Goal: Answer question/provide support

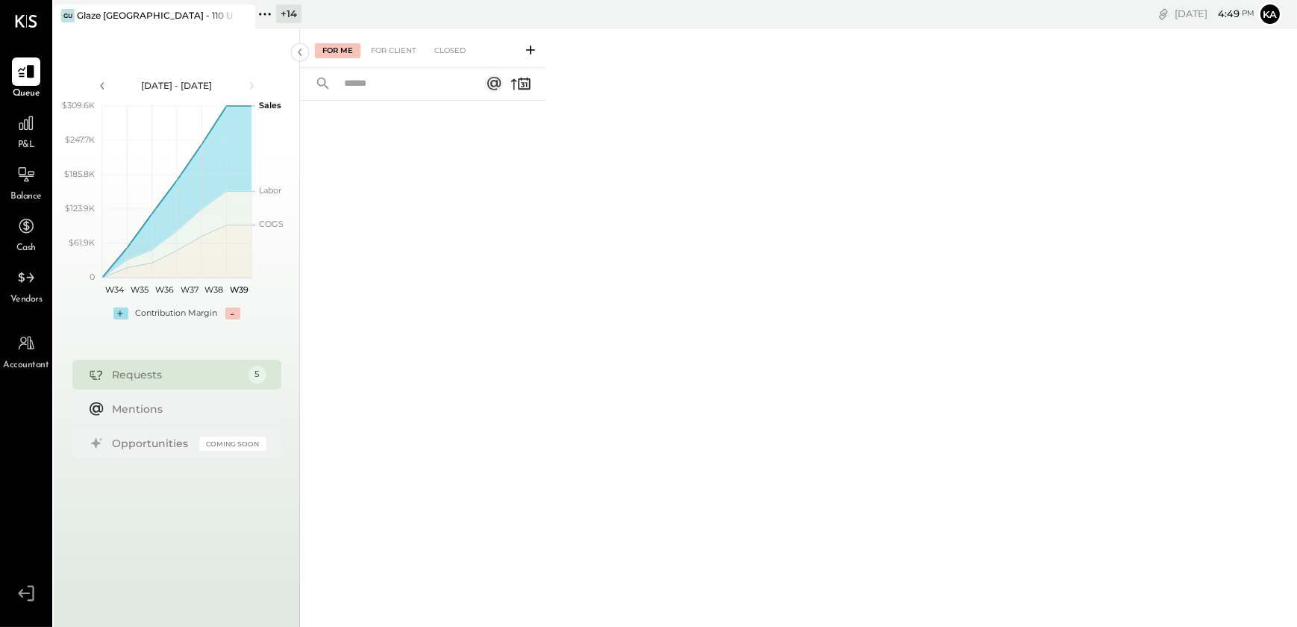
click at [266, 10] on icon at bounding box center [264, 13] width 19 height 19
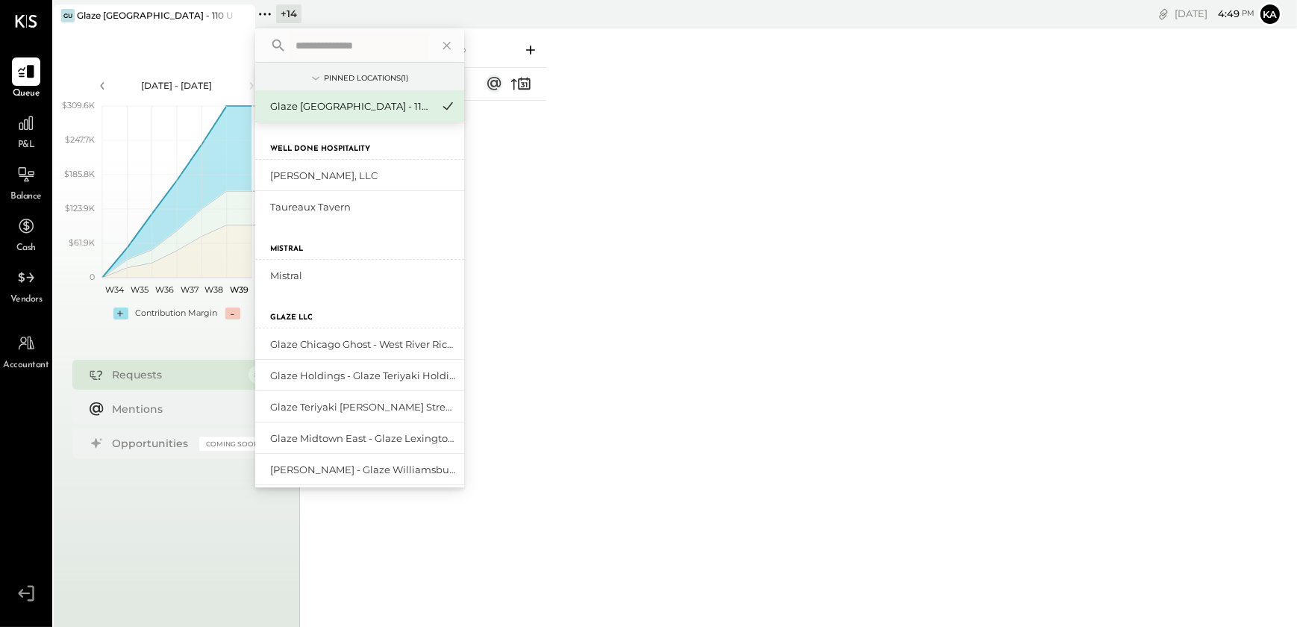
click at [367, 44] on input "text" at bounding box center [359, 45] width 139 height 27
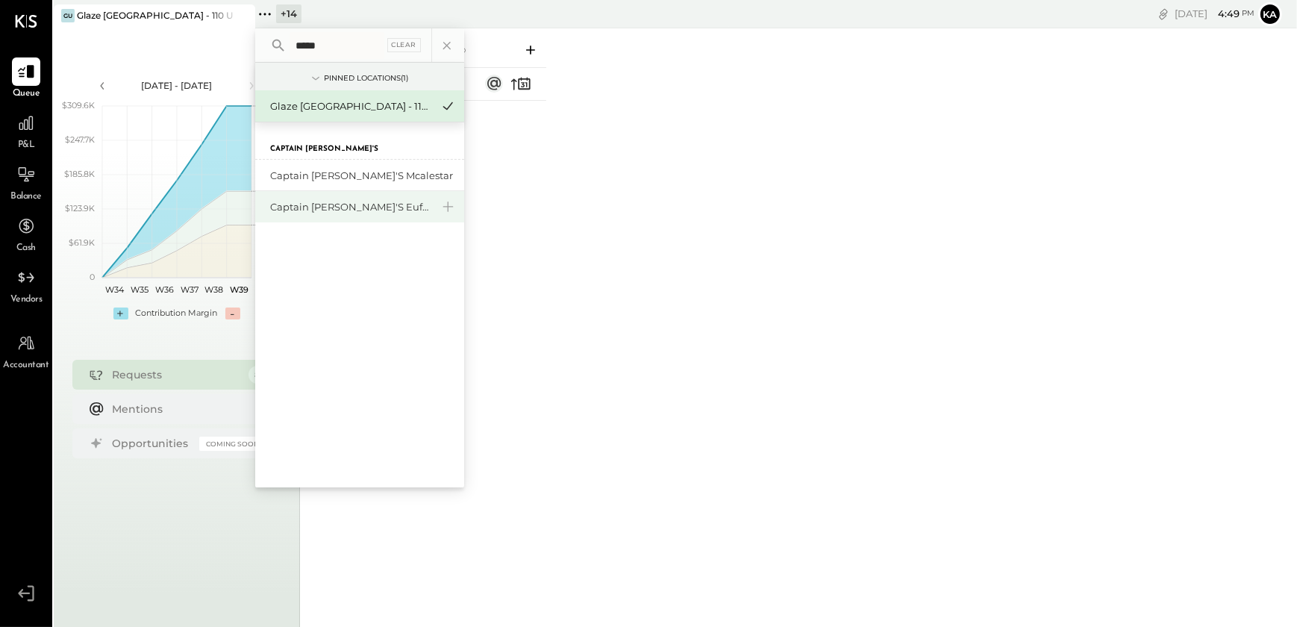
type input "*****"
click at [380, 207] on div "Captain [PERSON_NAME]'s Eufaula" at bounding box center [350, 207] width 161 height 14
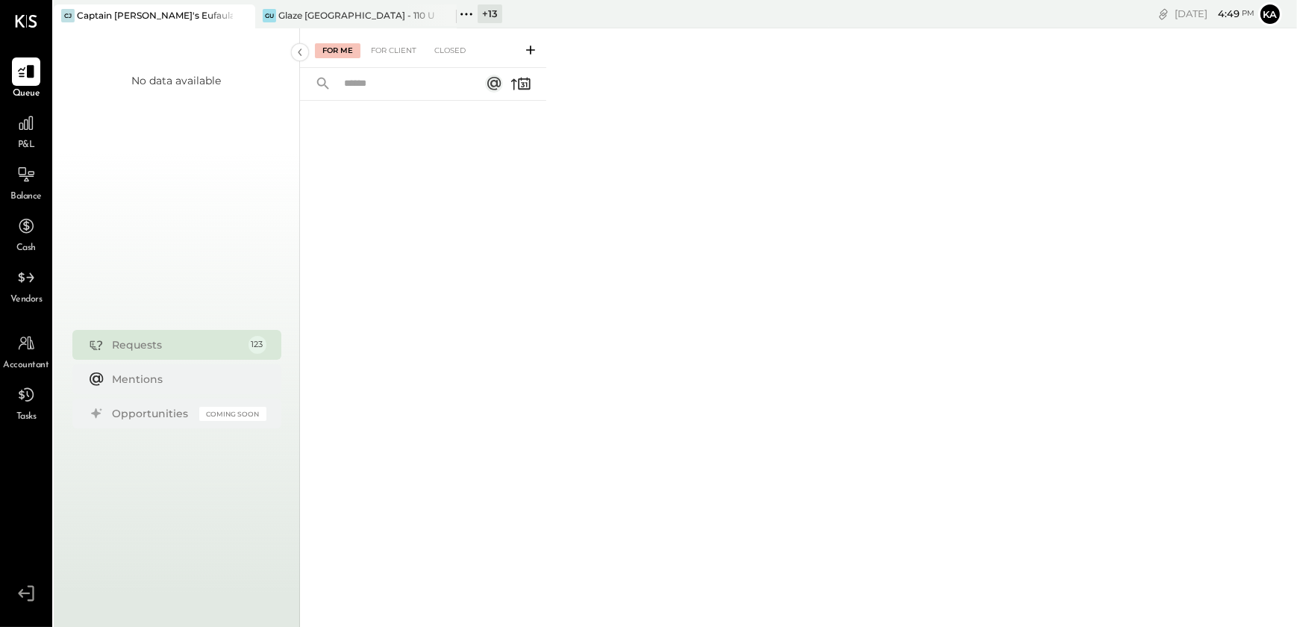
click at [401, 41] on div "For Me For Client Closed" at bounding box center [423, 48] width 246 height 40
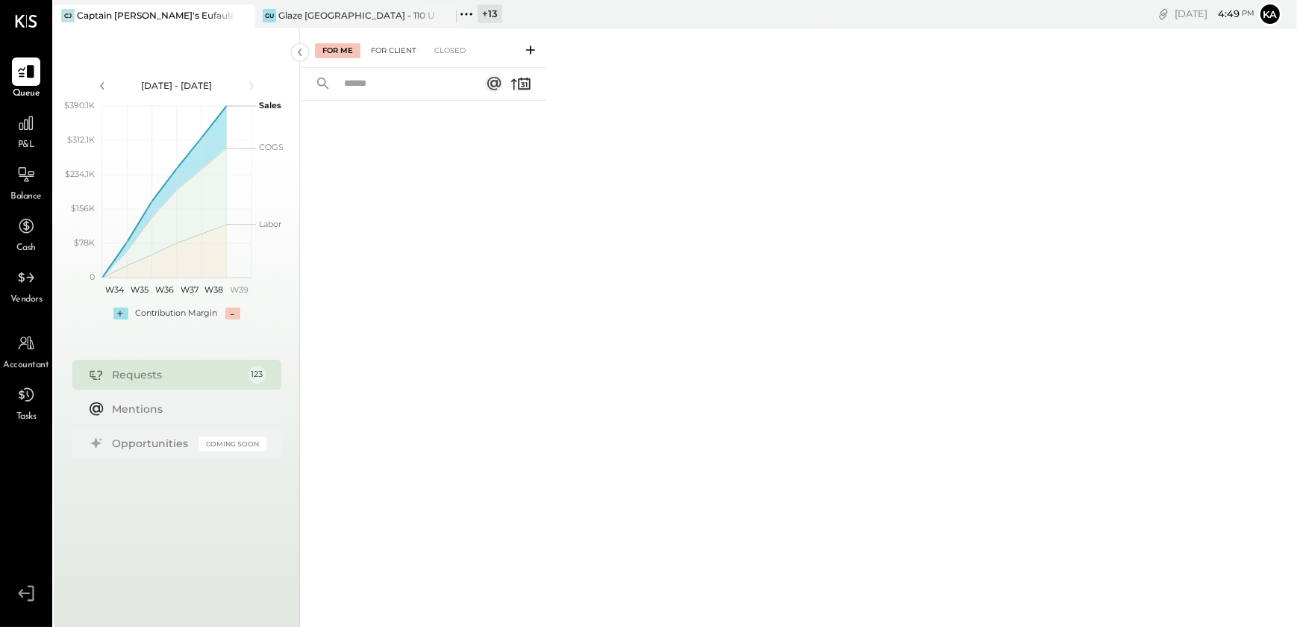
click at [401, 50] on div "For Client" at bounding box center [393, 50] width 60 height 15
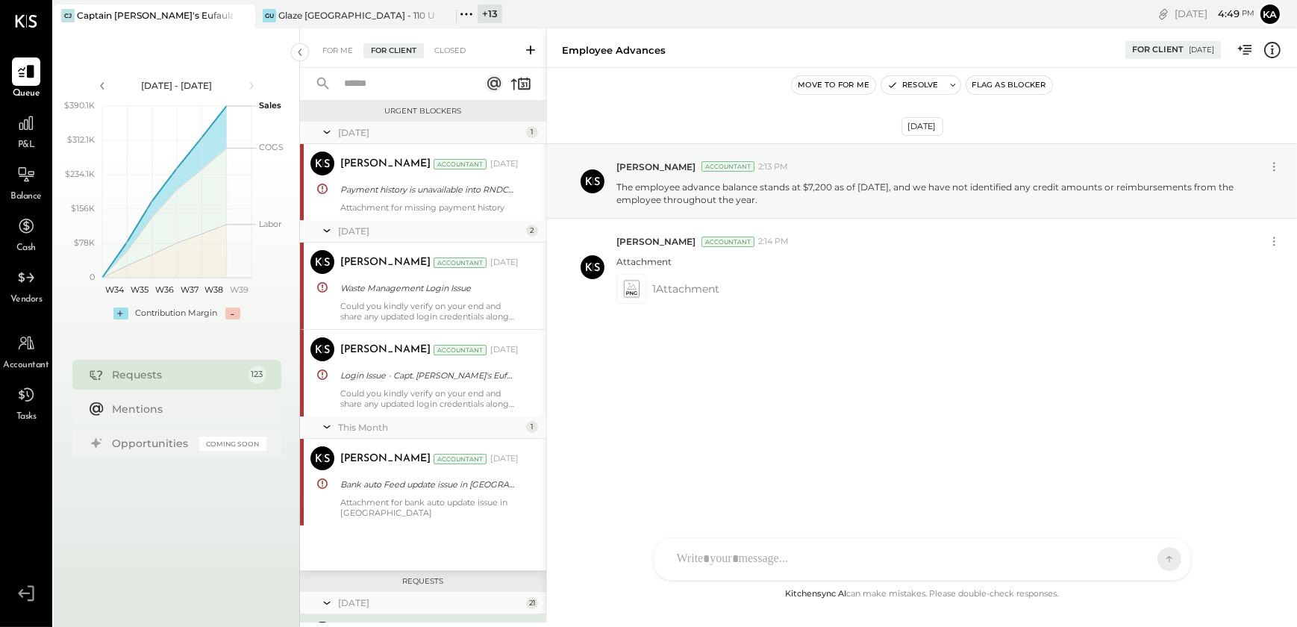
scroll to position [287, 0]
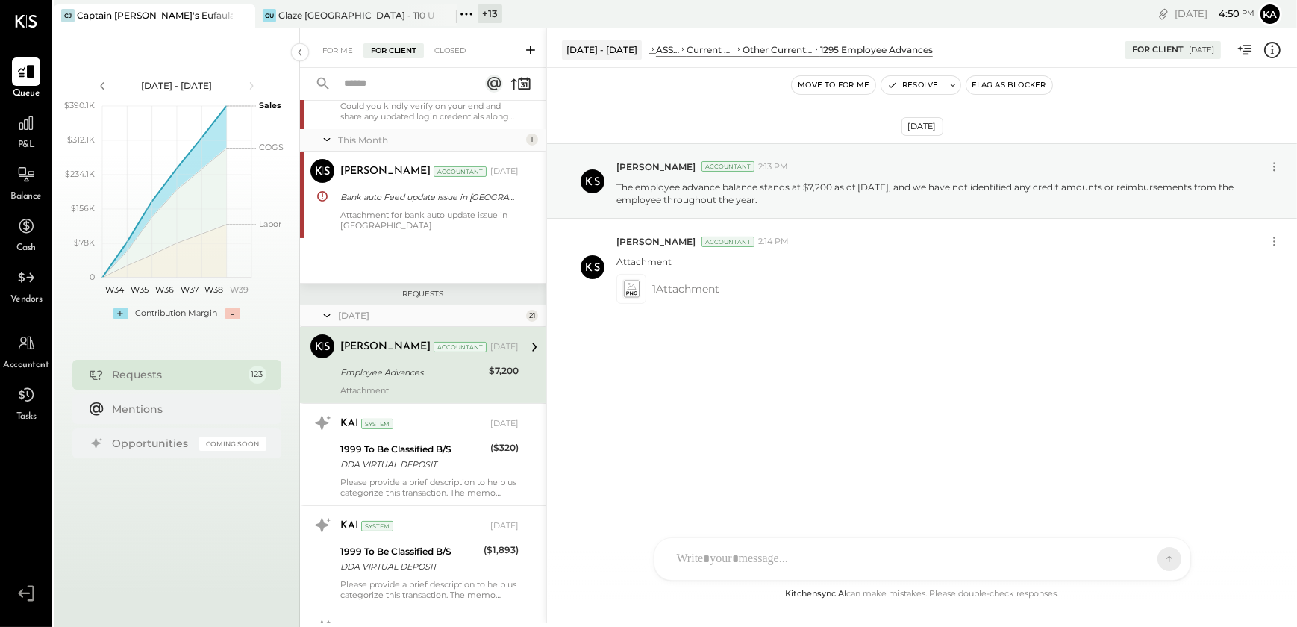
click at [530, 49] on icon at bounding box center [530, 50] width 9 height 9
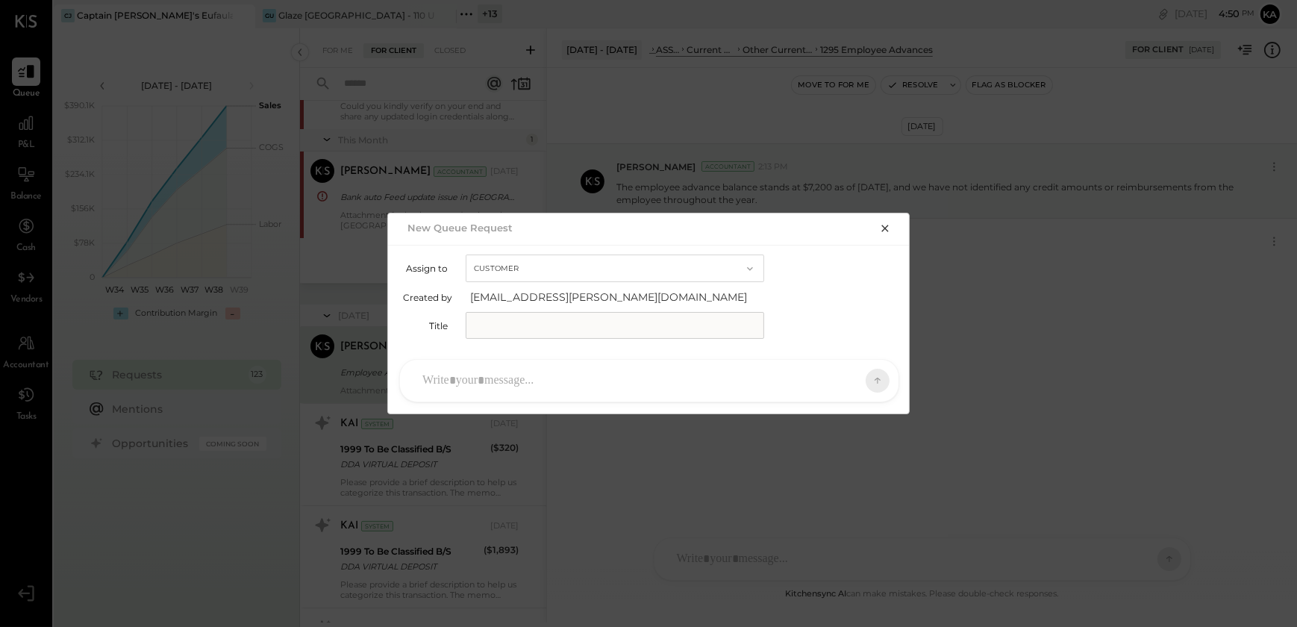
click at [592, 326] on input "text" at bounding box center [615, 325] width 298 height 27
type input "**********"
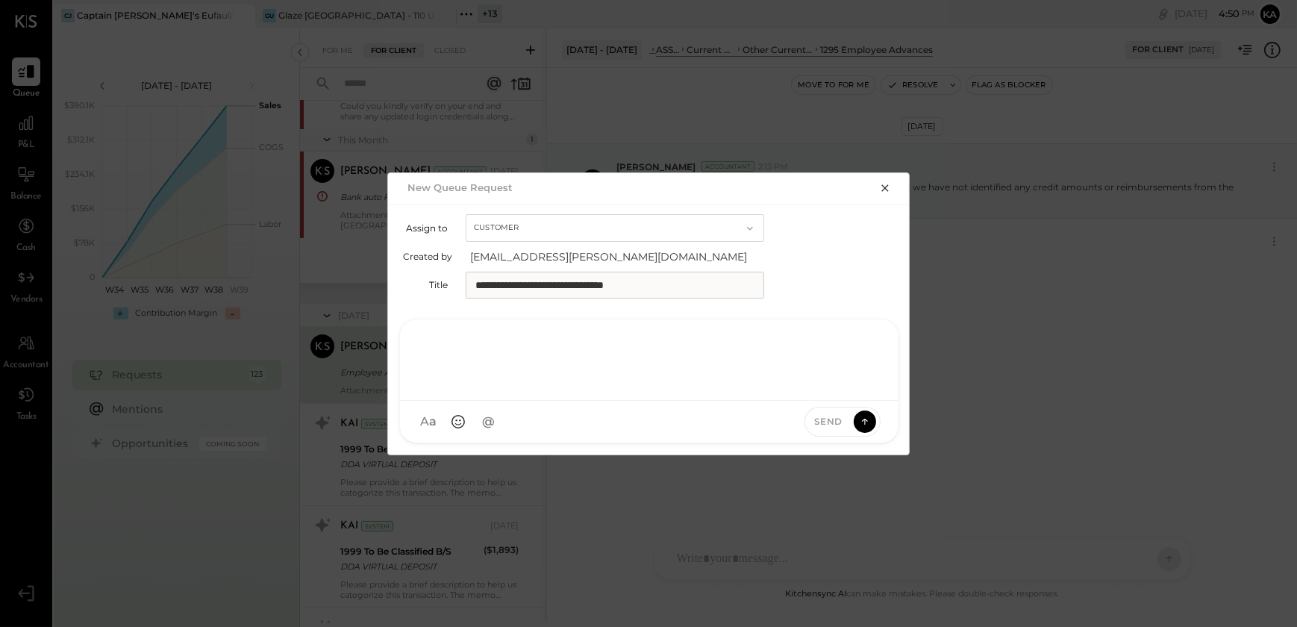
click at [512, 388] on div at bounding box center [649, 358] width 469 height 60
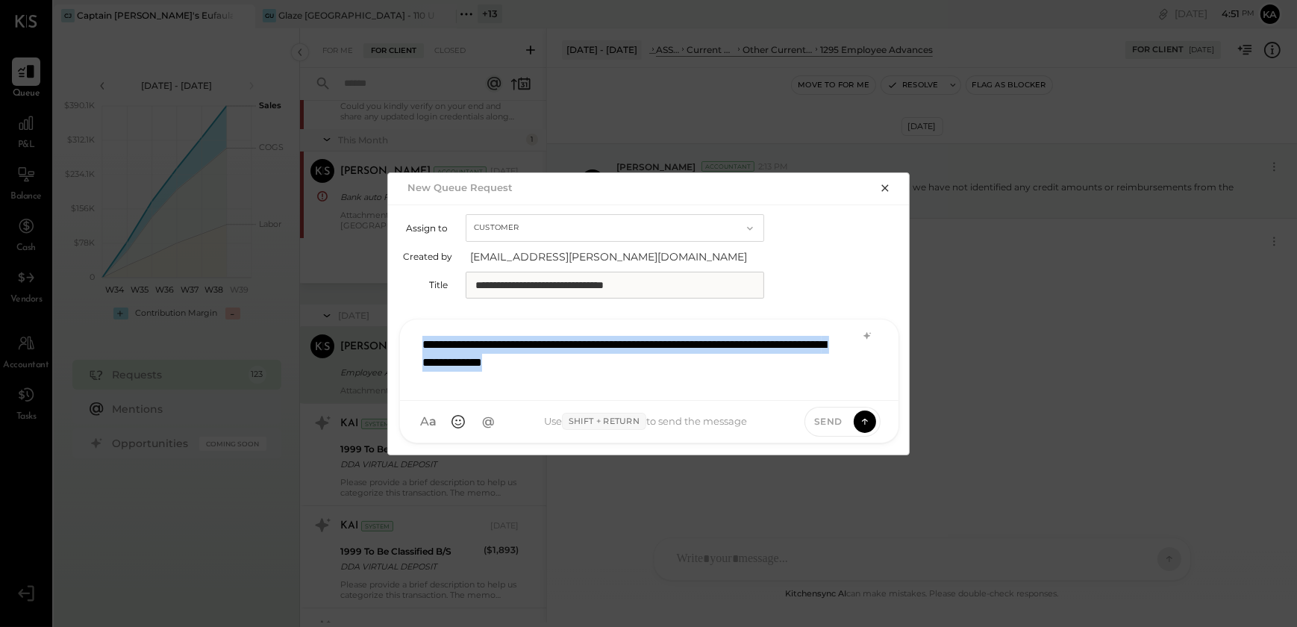
drag, startPoint x: 425, startPoint y: 343, endPoint x: 731, endPoint y: 367, distance: 306.9
click at [731, 367] on div "**********" at bounding box center [649, 358] width 469 height 60
copy div "**********"
click at [484, 354] on div "**********" at bounding box center [649, 358] width 469 height 60
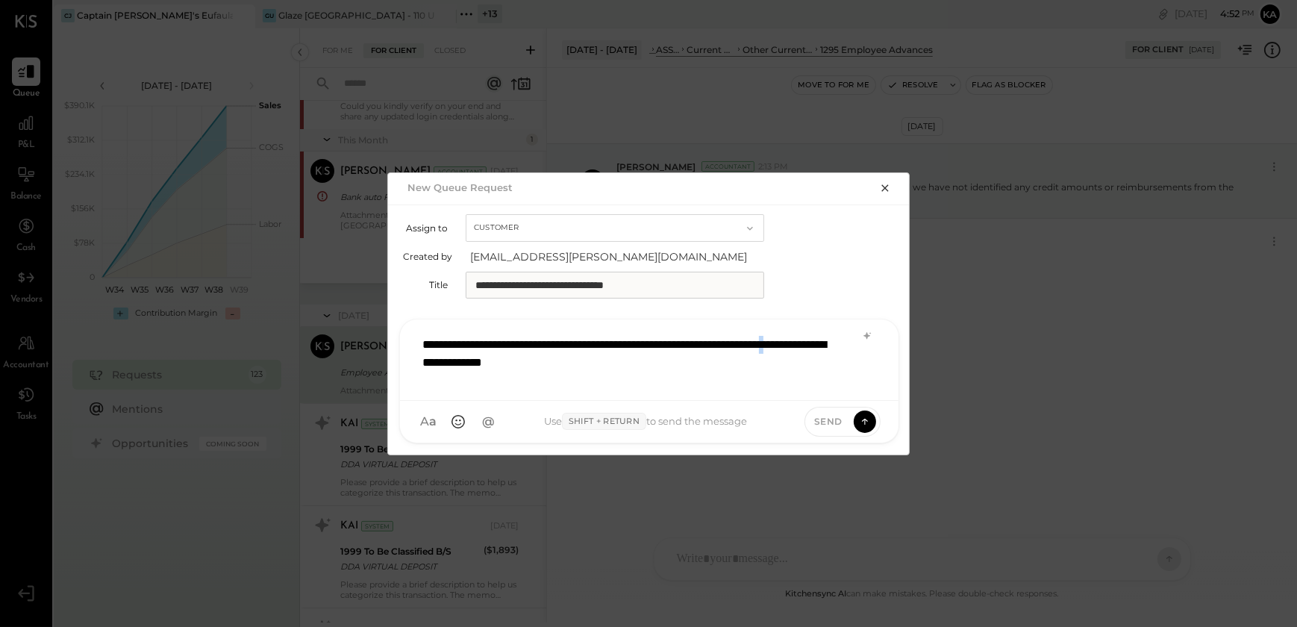
click at [484, 354] on div "**********" at bounding box center [649, 358] width 469 height 60
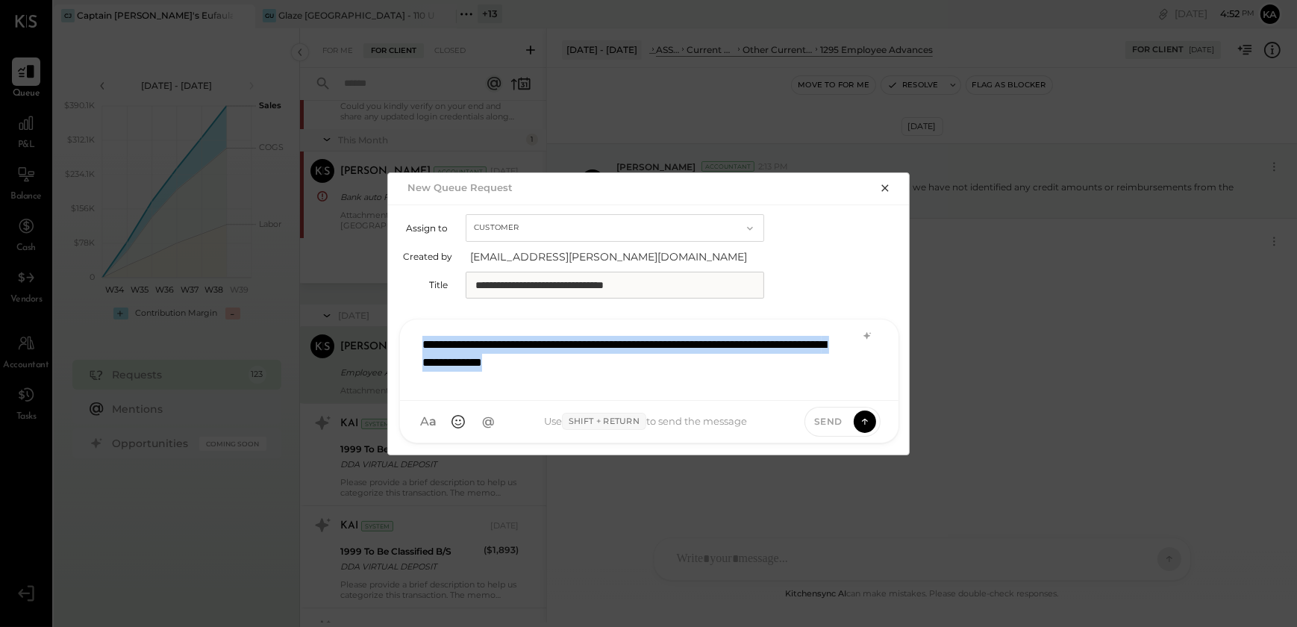
click at [484, 354] on div "**********" at bounding box center [649, 358] width 469 height 60
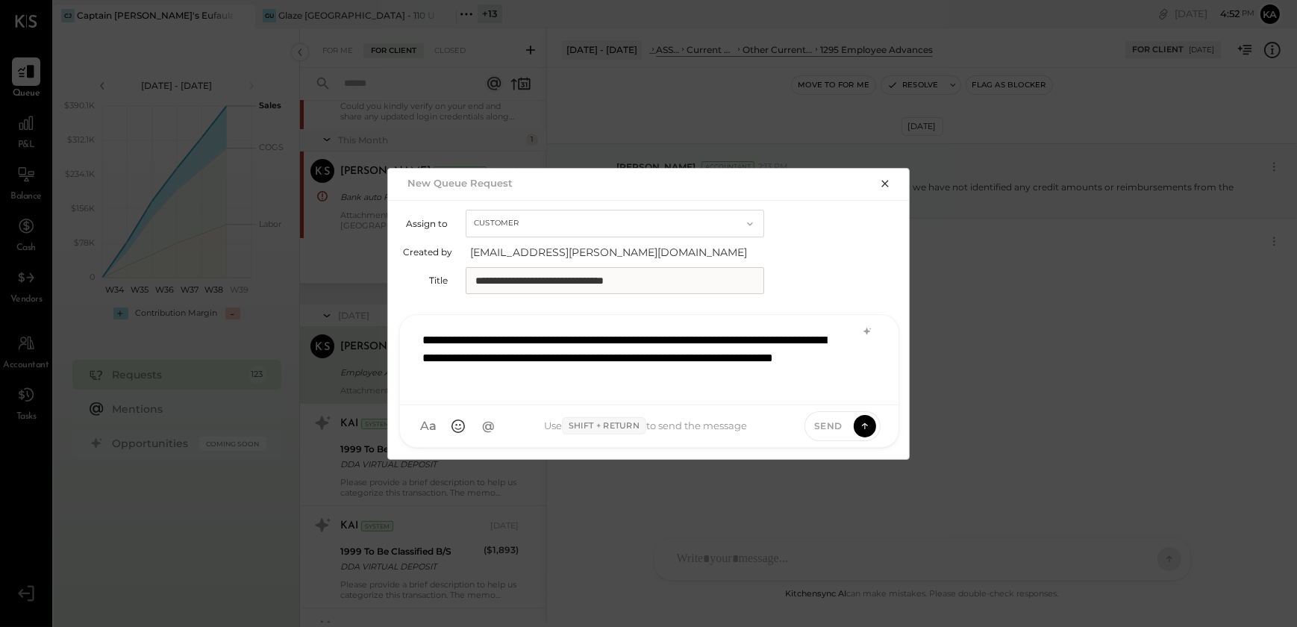
click at [831, 423] on span "Send" at bounding box center [828, 425] width 28 height 13
click at [865, 422] on icon at bounding box center [865, 423] width 6 height 3
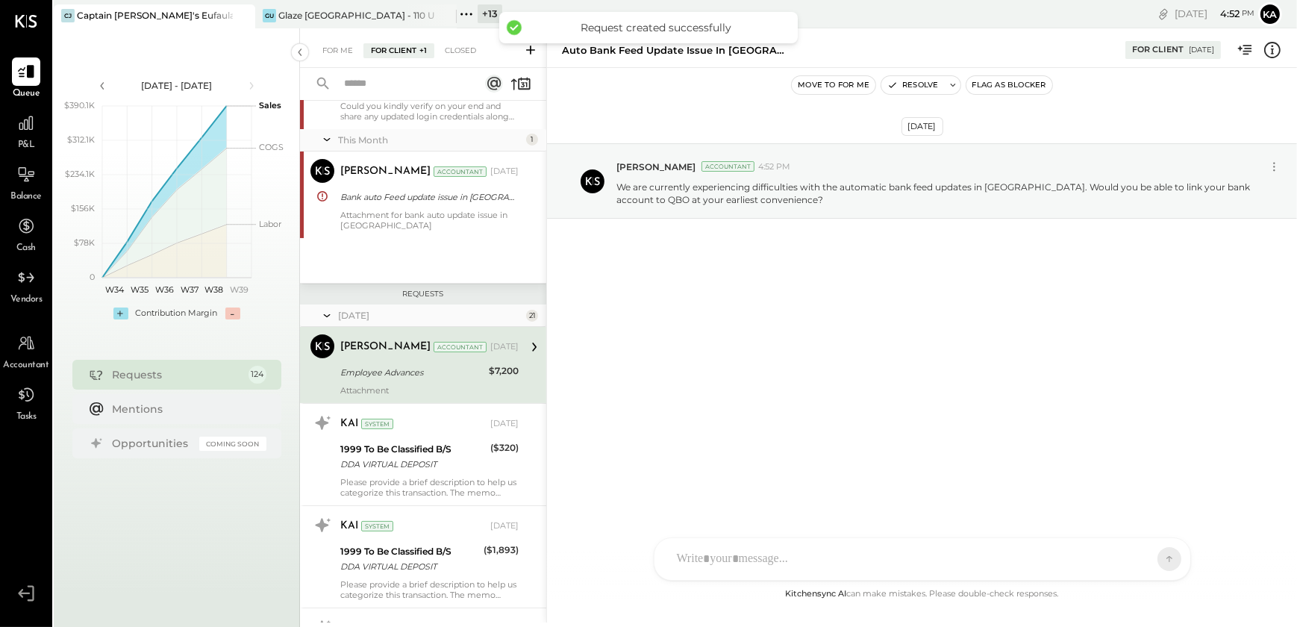
scroll to position [12161, 0]
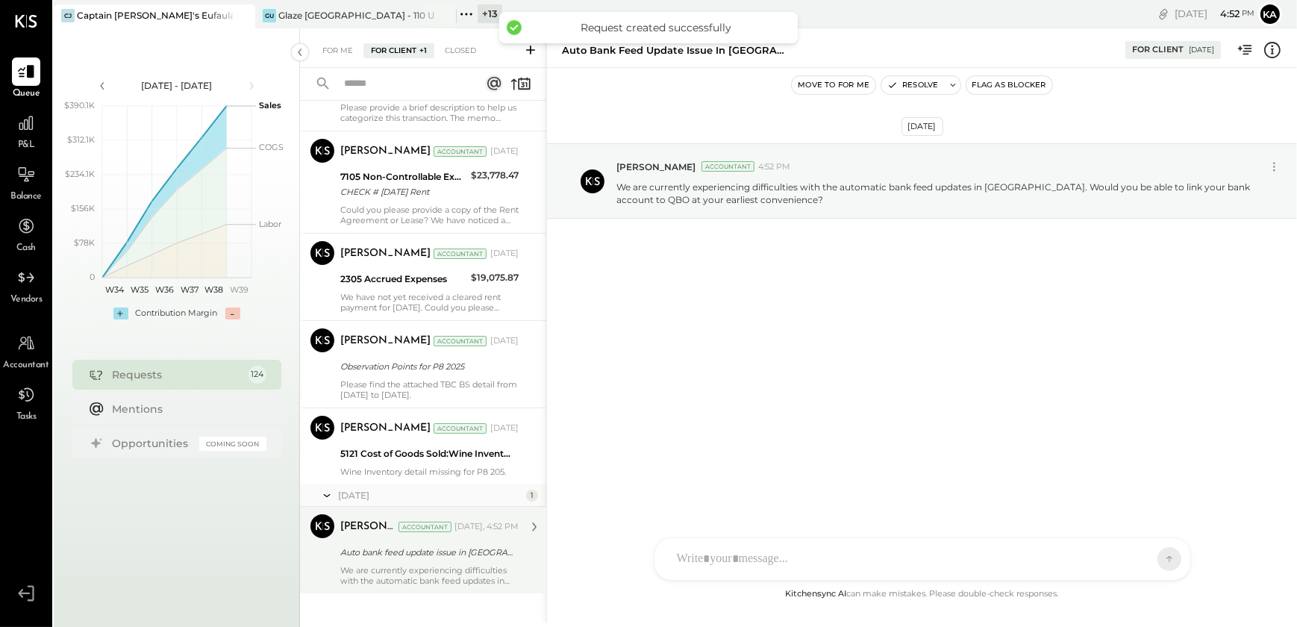
click at [449, 546] on div "Auto bank feed update issue in [GEOGRAPHIC_DATA]" at bounding box center [427, 552] width 174 height 15
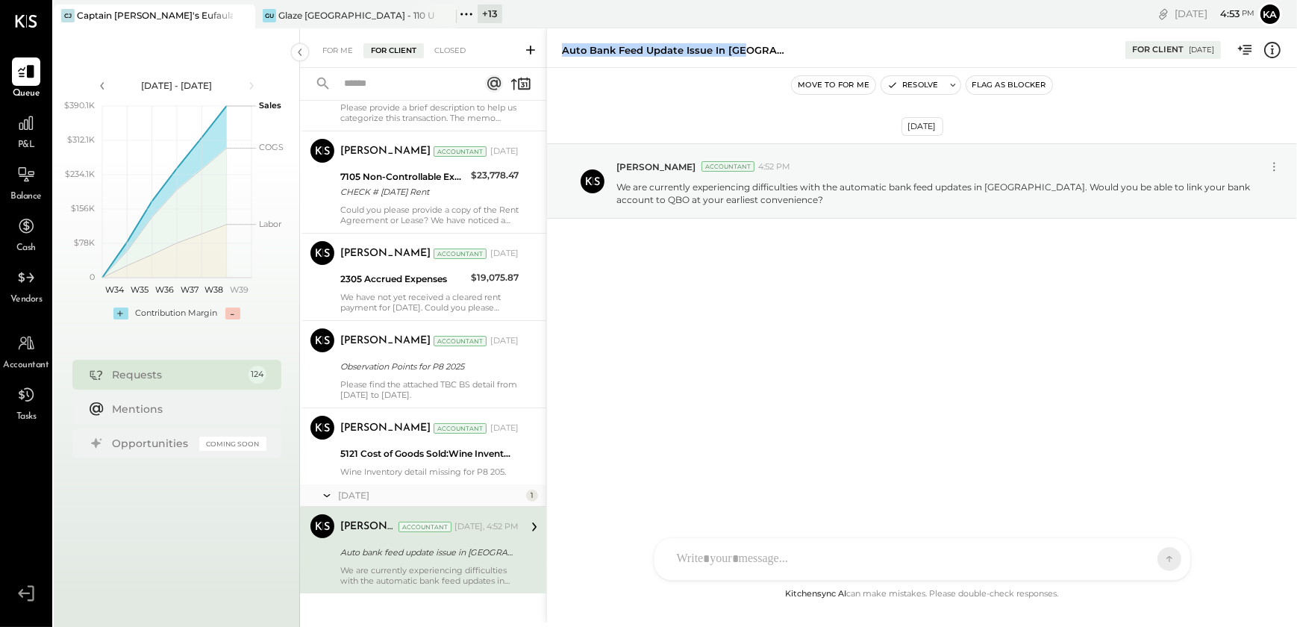
drag, startPoint x: 560, startPoint y: 48, endPoint x: 746, endPoint y: 60, distance: 186.2
click at [746, 60] on div "Auto bank feed update issue in QBO For Client [DATE]" at bounding box center [922, 48] width 750 height 30
copy div "Auto bank feed update issue in [GEOGRAPHIC_DATA]"
click at [818, 560] on div at bounding box center [922, 559] width 536 height 42
click at [710, 557] on icon at bounding box center [712, 559] width 16 height 16
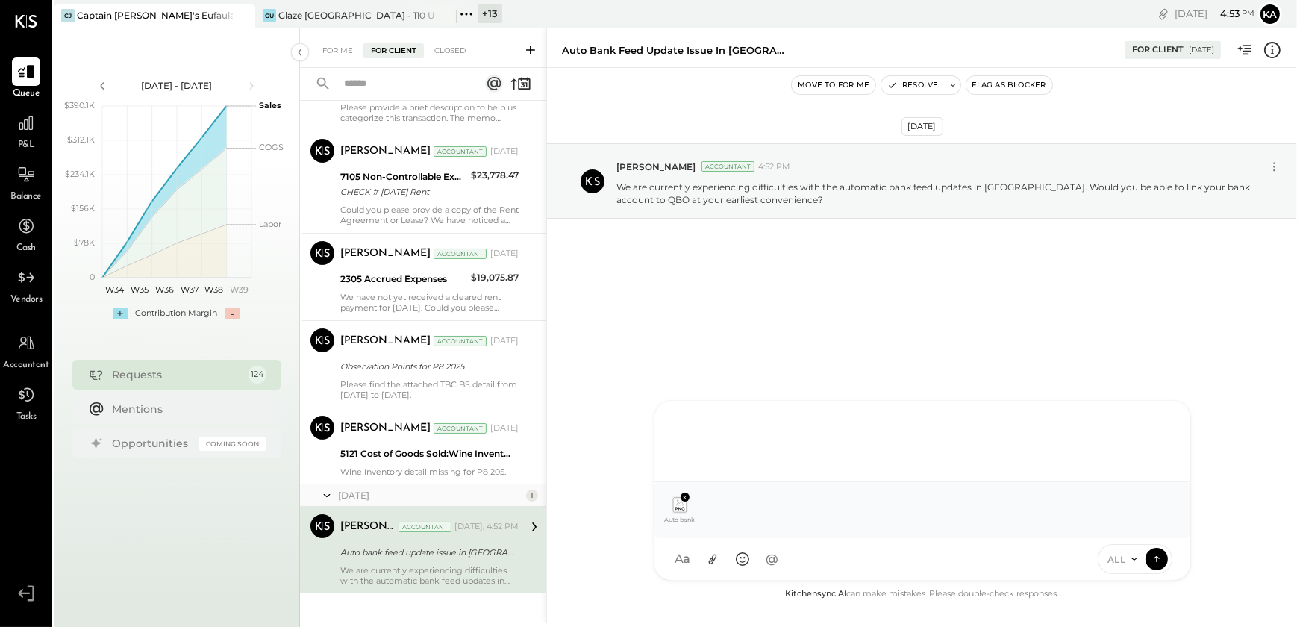
click at [731, 427] on div at bounding box center [922, 440] width 506 height 60
click at [1156, 561] on icon at bounding box center [1156, 558] width 13 height 15
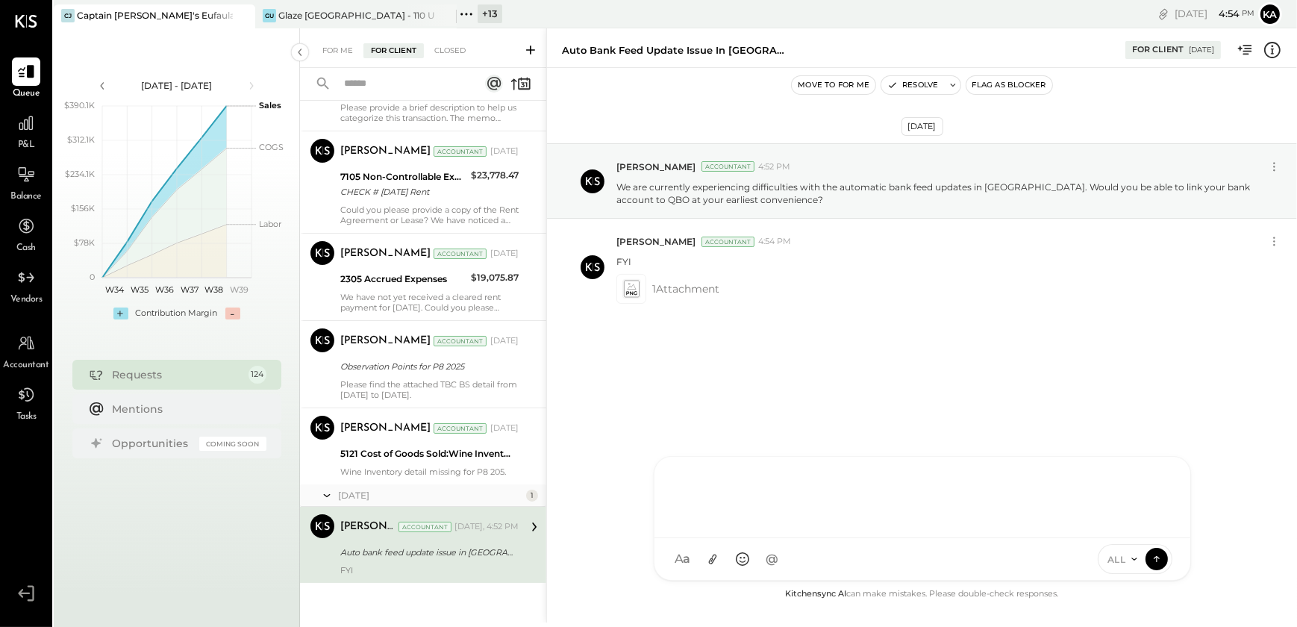
scroll to position [12150, 0]
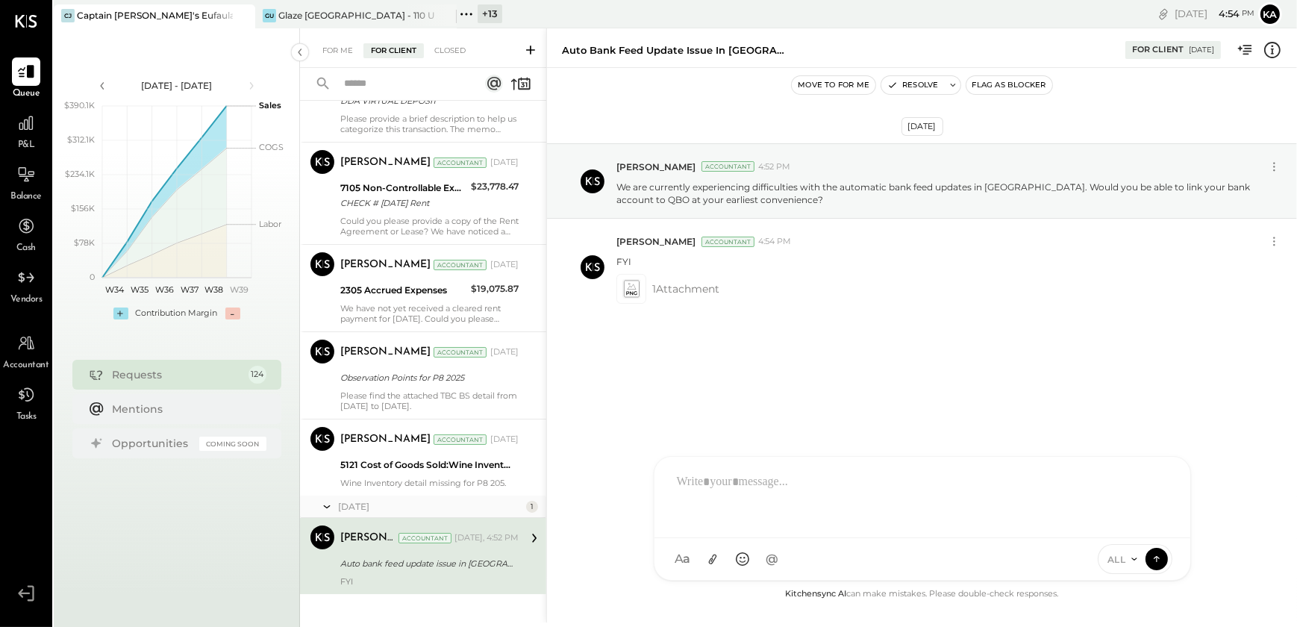
click at [1001, 84] on button "Flag as Blocker" at bounding box center [1009, 85] width 86 height 18
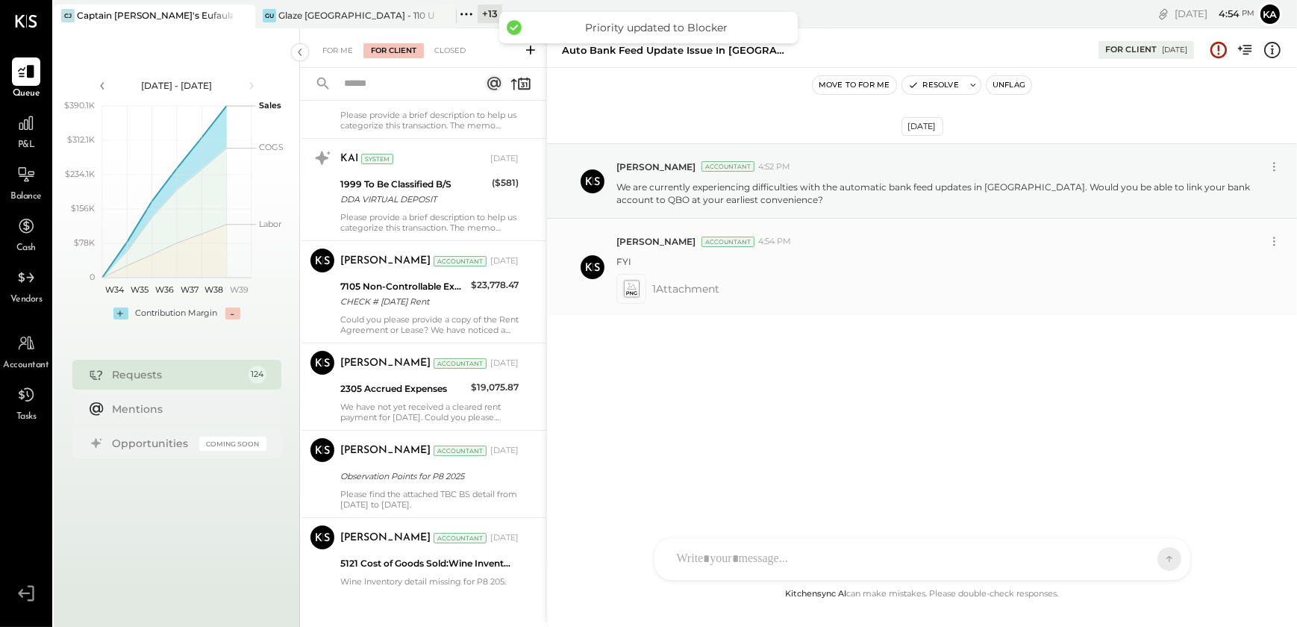
scroll to position [221, 0]
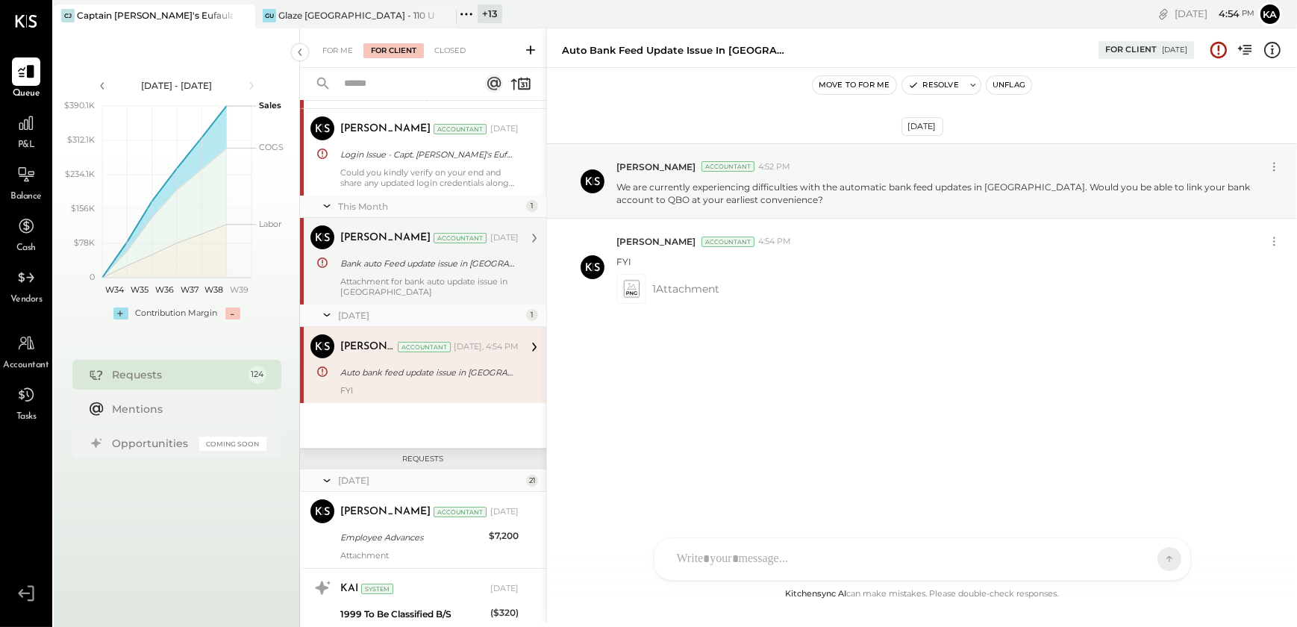
click at [425, 284] on div "Attachment for bank auto update issue in [GEOGRAPHIC_DATA]" at bounding box center [429, 286] width 178 height 21
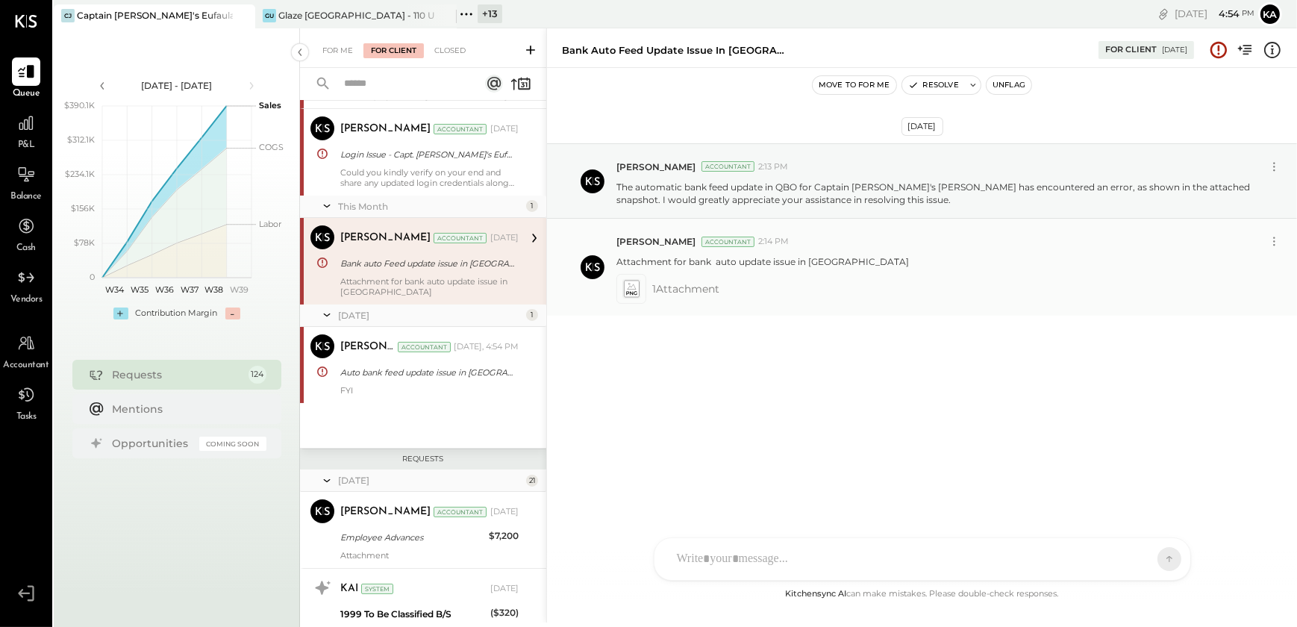
click at [631, 290] on icon at bounding box center [631, 289] width 16 height 17
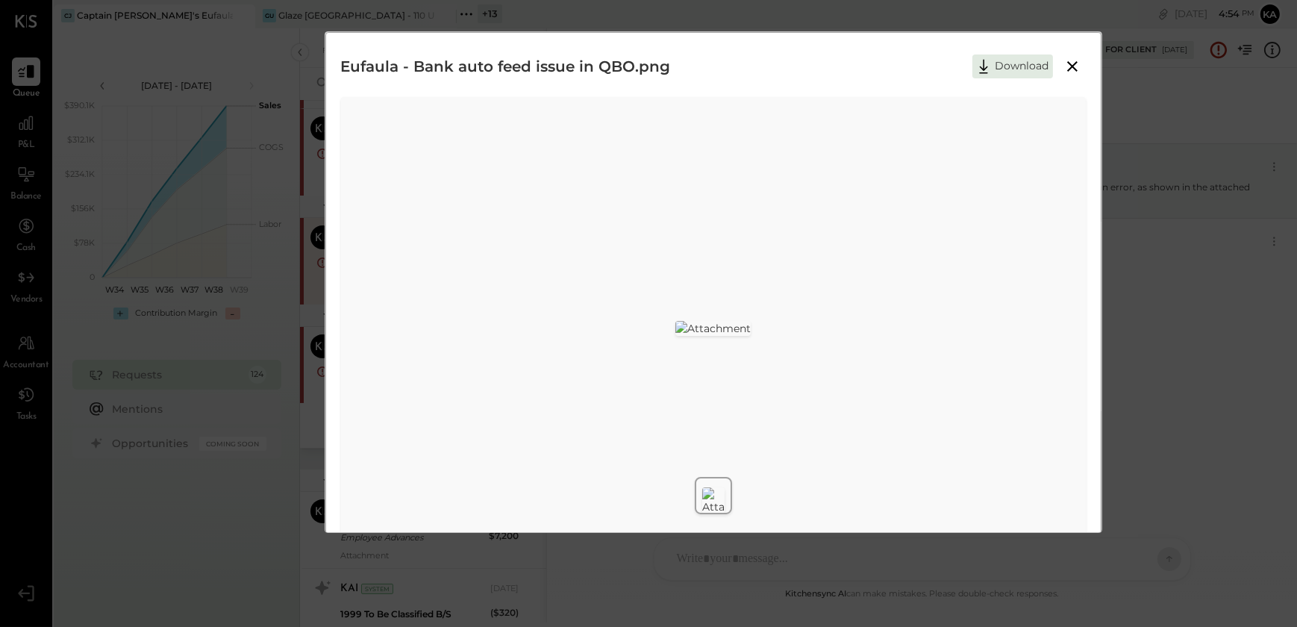
click at [1077, 66] on icon at bounding box center [1072, 66] width 18 height 18
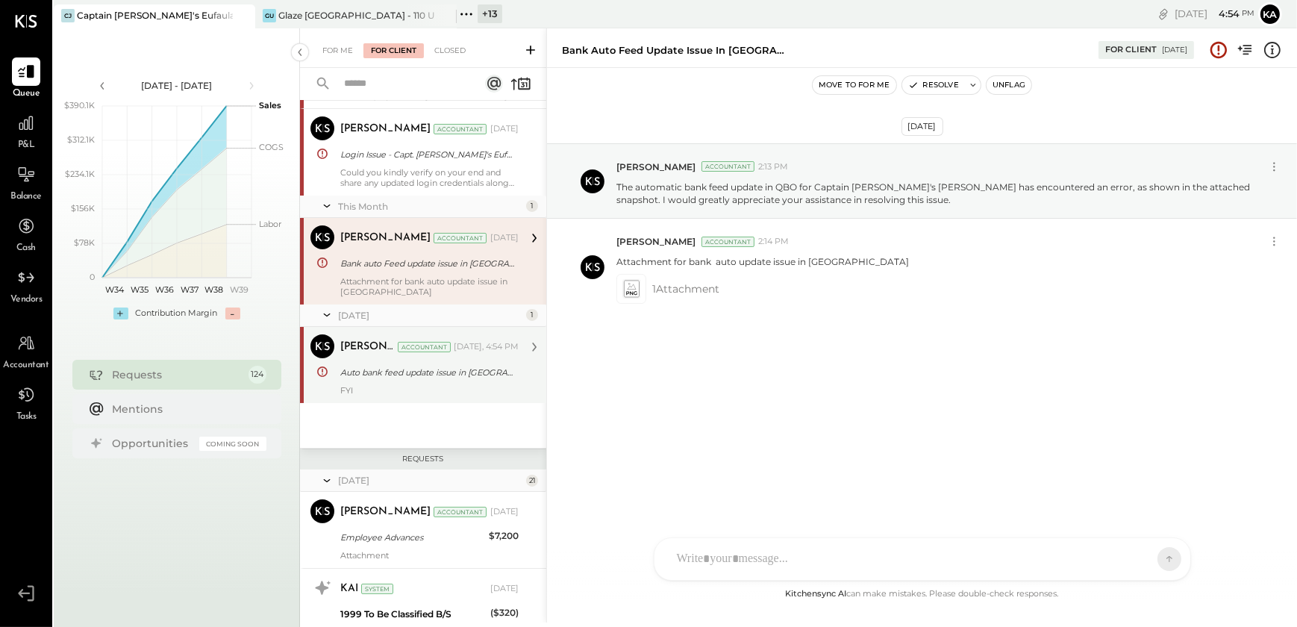
click at [369, 359] on div "[PERSON_NAME] Accountant [DATE], 4:54 PM Auto bank feed update issue in QBO FYI" at bounding box center [429, 364] width 178 height 61
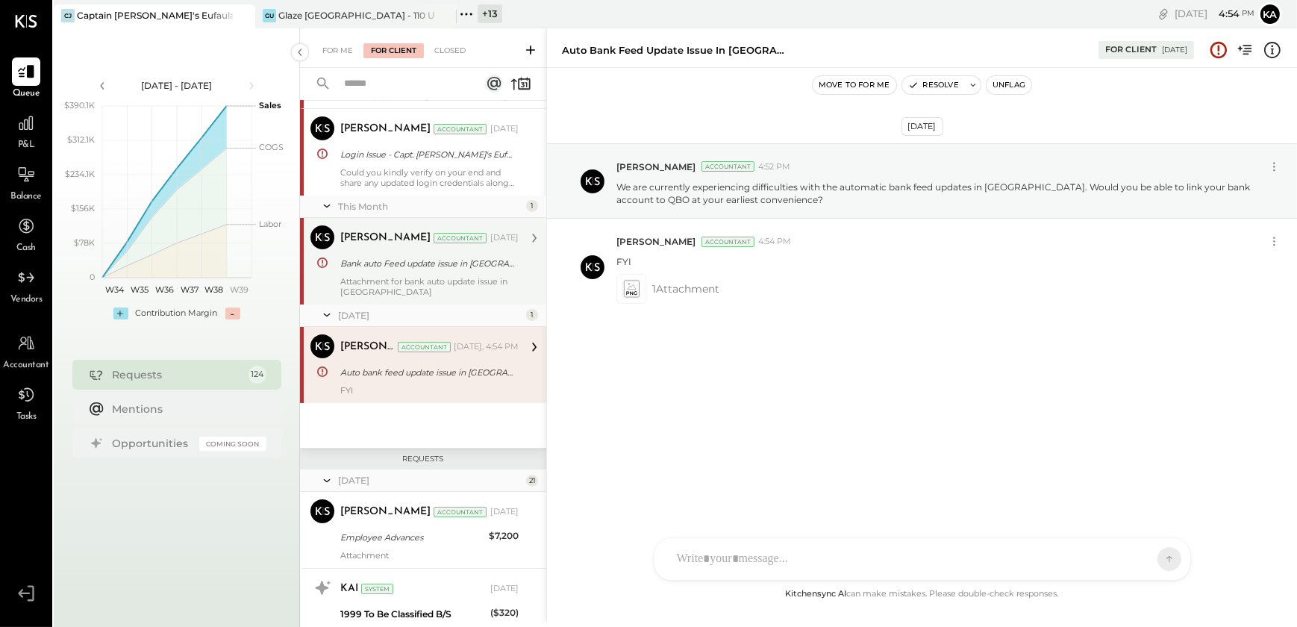
click at [431, 262] on div "Bank auto Feed update issue in [GEOGRAPHIC_DATA]" at bounding box center [427, 263] width 174 height 15
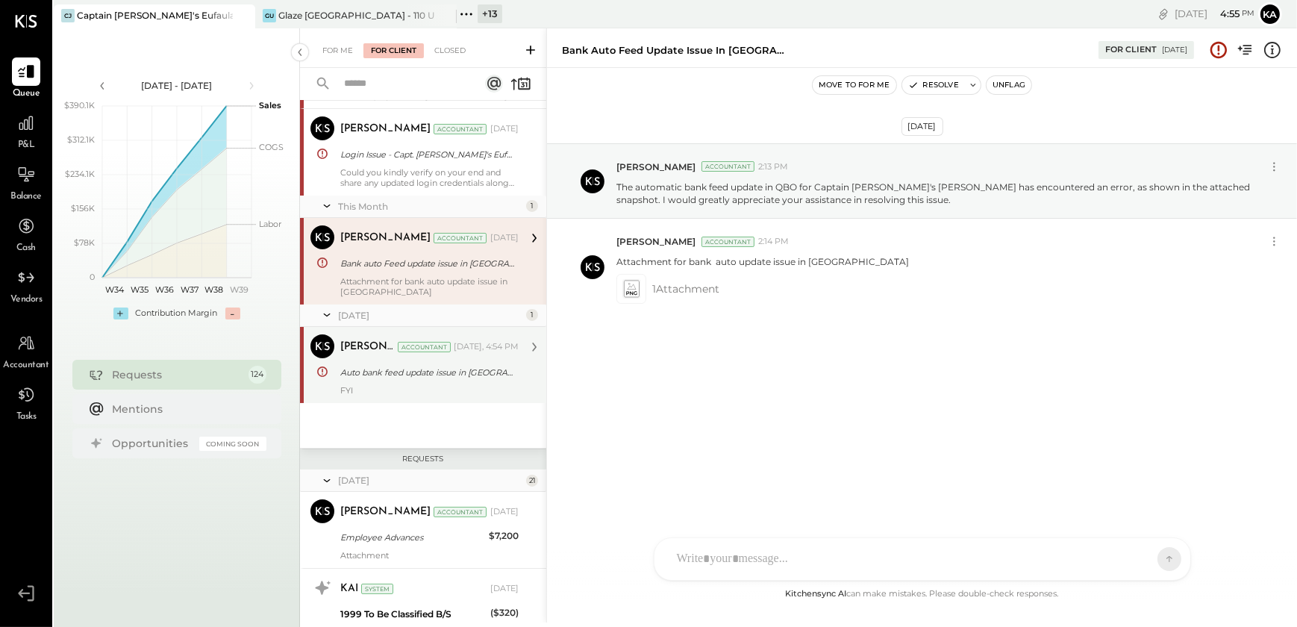
click at [433, 360] on div "[PERSON_NAME] Accountant [DATE], 4:54 PM Auto bank feed update issue in QBO FYI" at bounding box center [429, 364] width 178 height 61
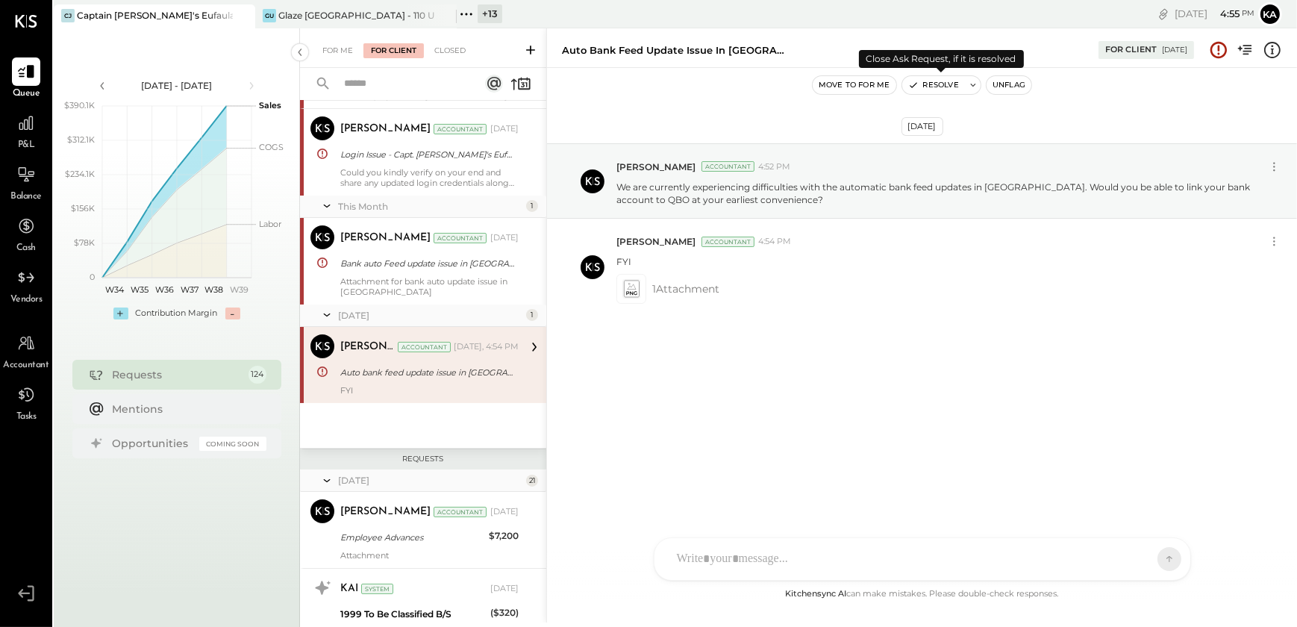
click at [961, 86] on button "Resolve" at bounding box center [933, 85] width 63 height 18
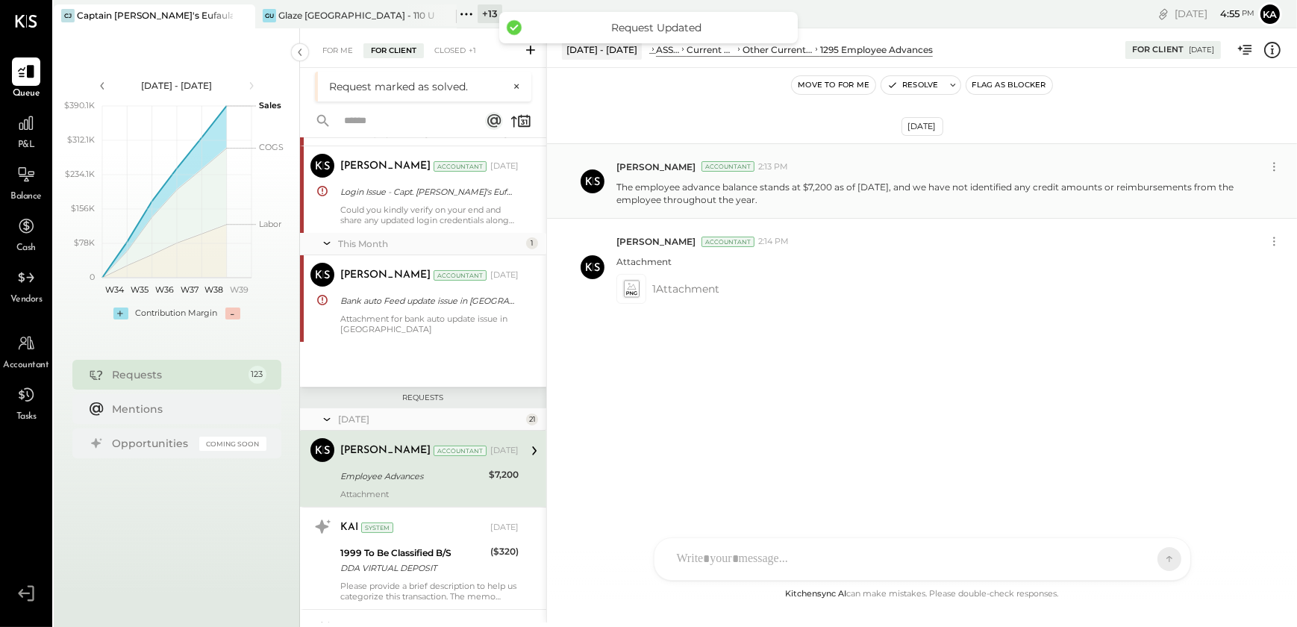
scroll to position [287, 0]
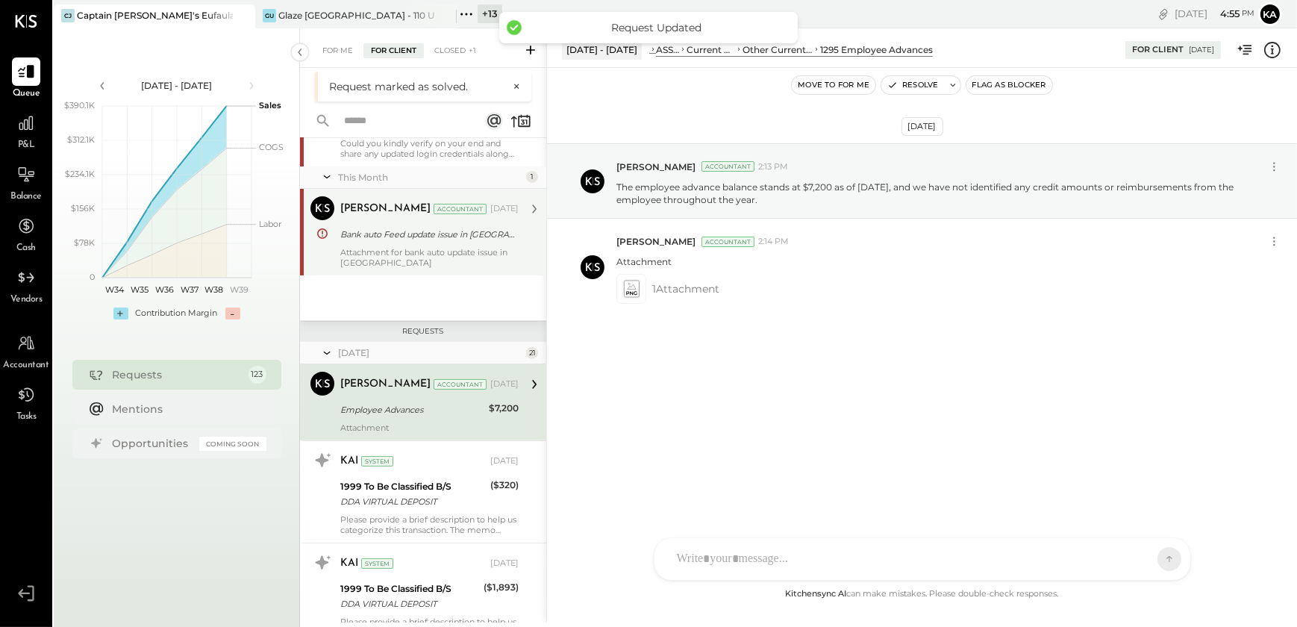
click at [417, 239] on div "Bank auto Feed update issue in [GEOGRAPHIC_DATA]" at bounding box center [427, 234] width 174 height 15
